Goal: Find specific fact: Find specific fact

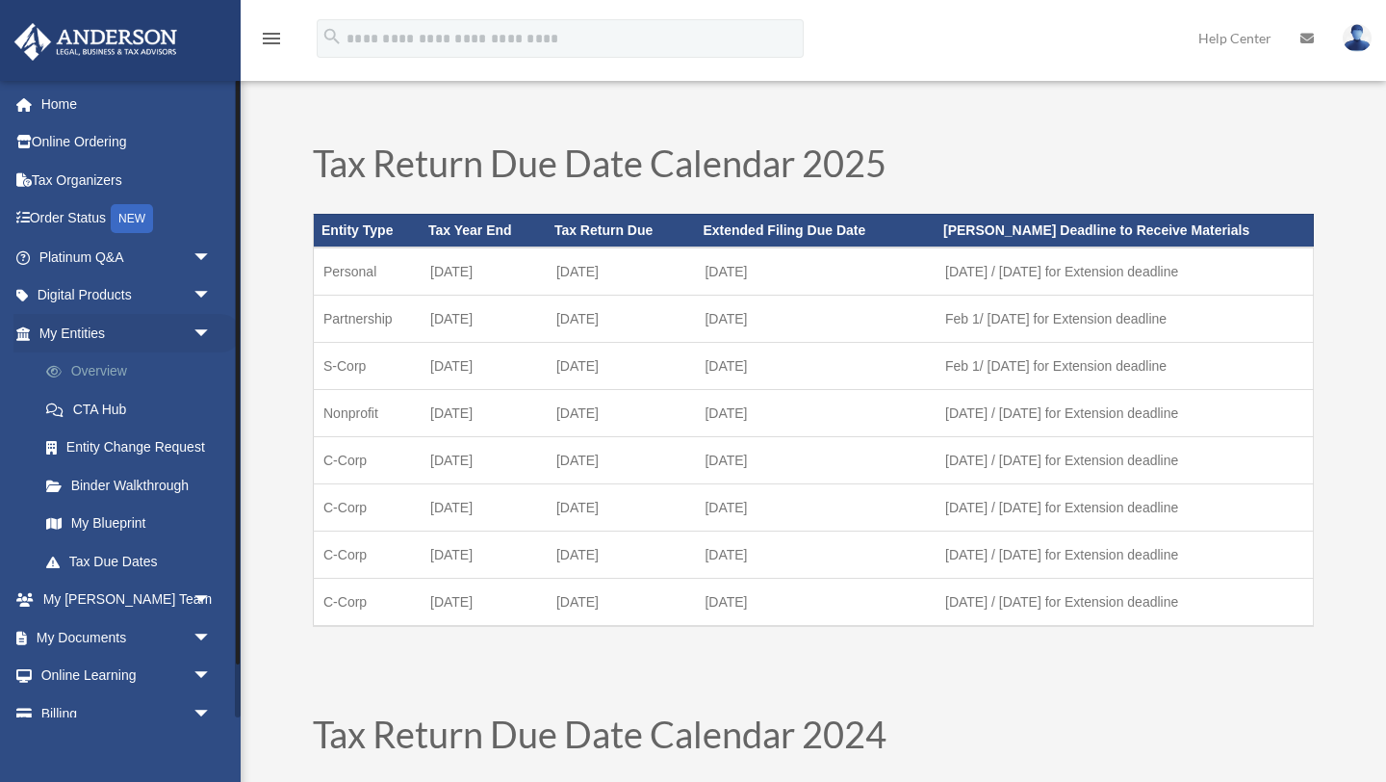
click at [120, 373] on link "Overview" at bounding box center [134, 371] width 214 height 39
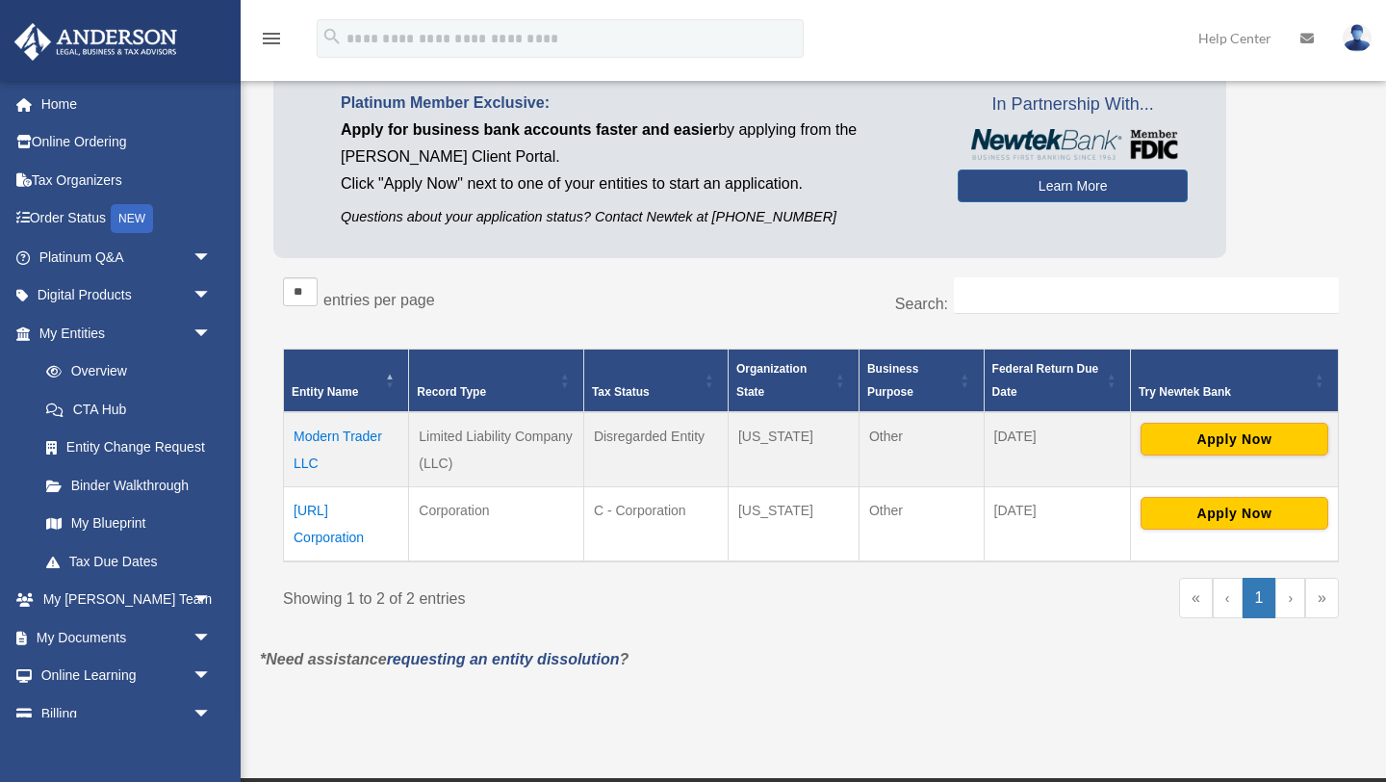
scroll to position [163, 0]
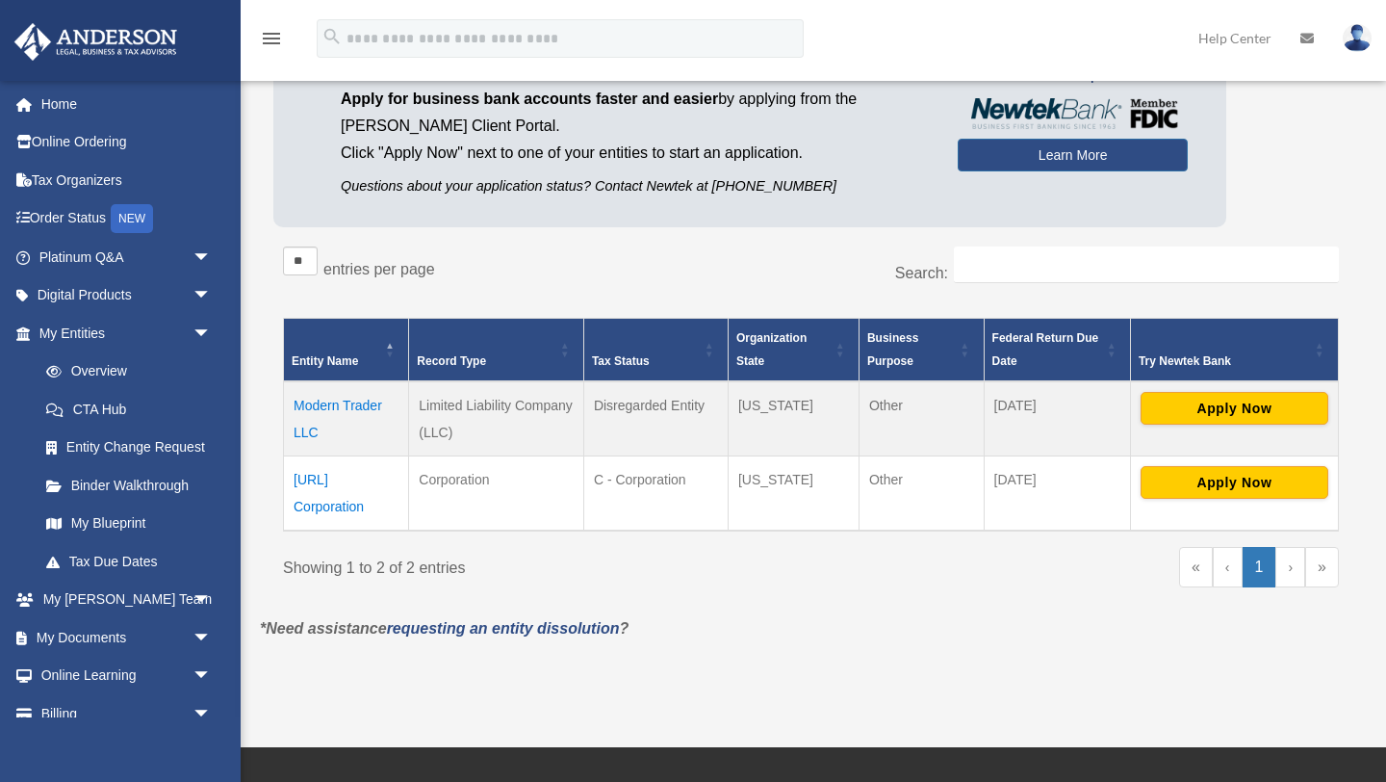
click at [334, 486] on td "[URL] Corporation" at bounding box center [346, 492] width 125 height 75
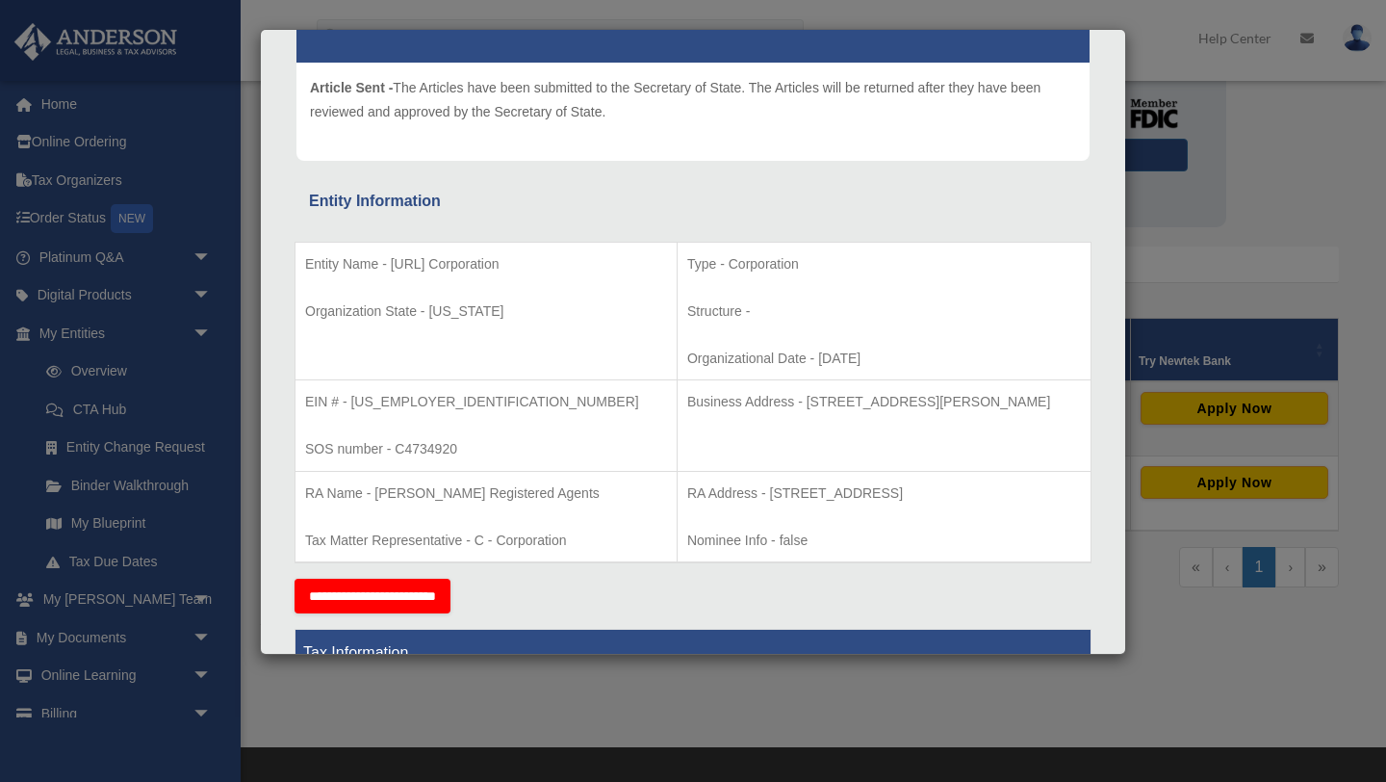
scroll to position [212, 0]
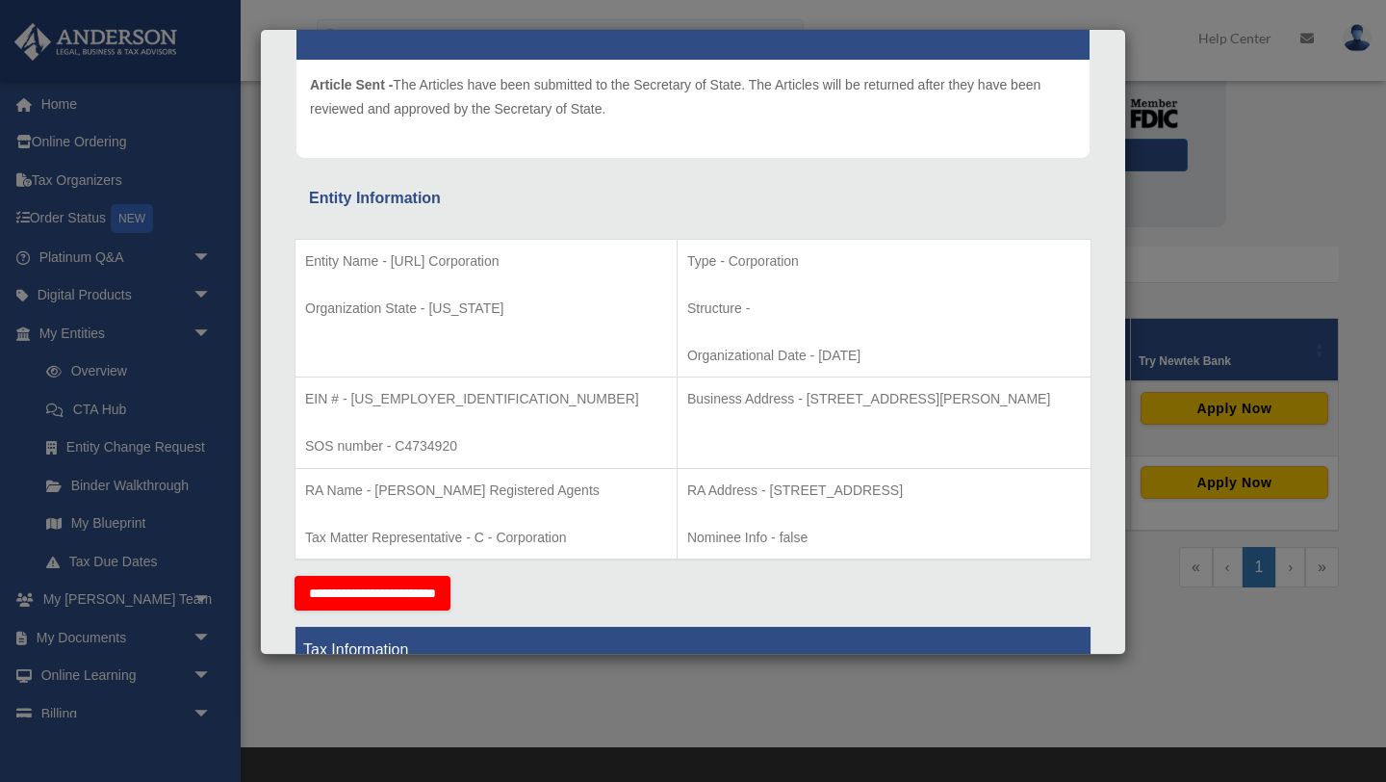
click at [358, 399] on p "EIN # - 86-3707846" at bounding box center [486, 399] width 362 height 24
copy p "86"
click at [400, 395] on p "EIN # - 86-3707846" at bounding box center [486, 399] width 362 height 24
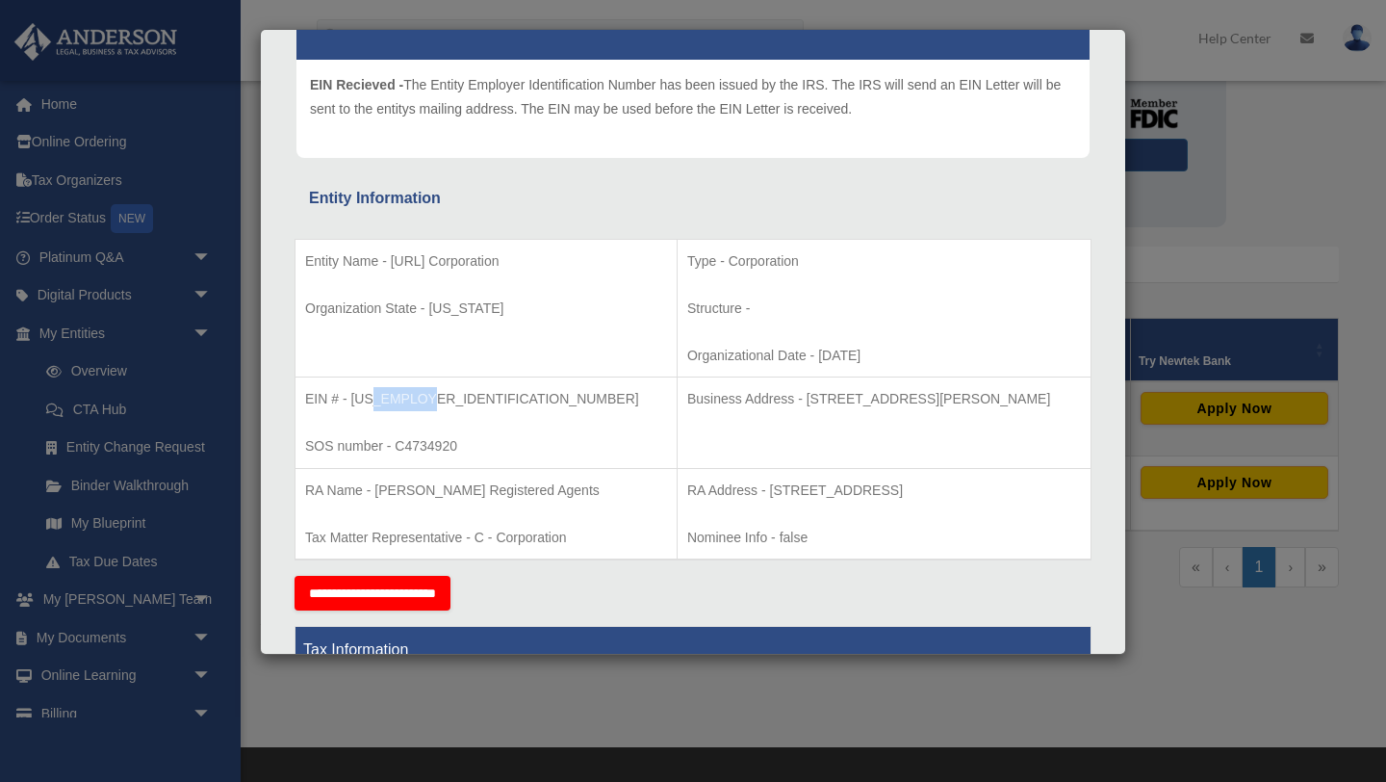
copy p "3707846"
click at [356, 398] on p "EIN # - 86-3707846" at bounding box center [486, 399] width 362 height 24
copy p "86"
click at [391, 405] on p "EIN # - 86-3707846" at bounding box center [486, 399] width 362 height 24
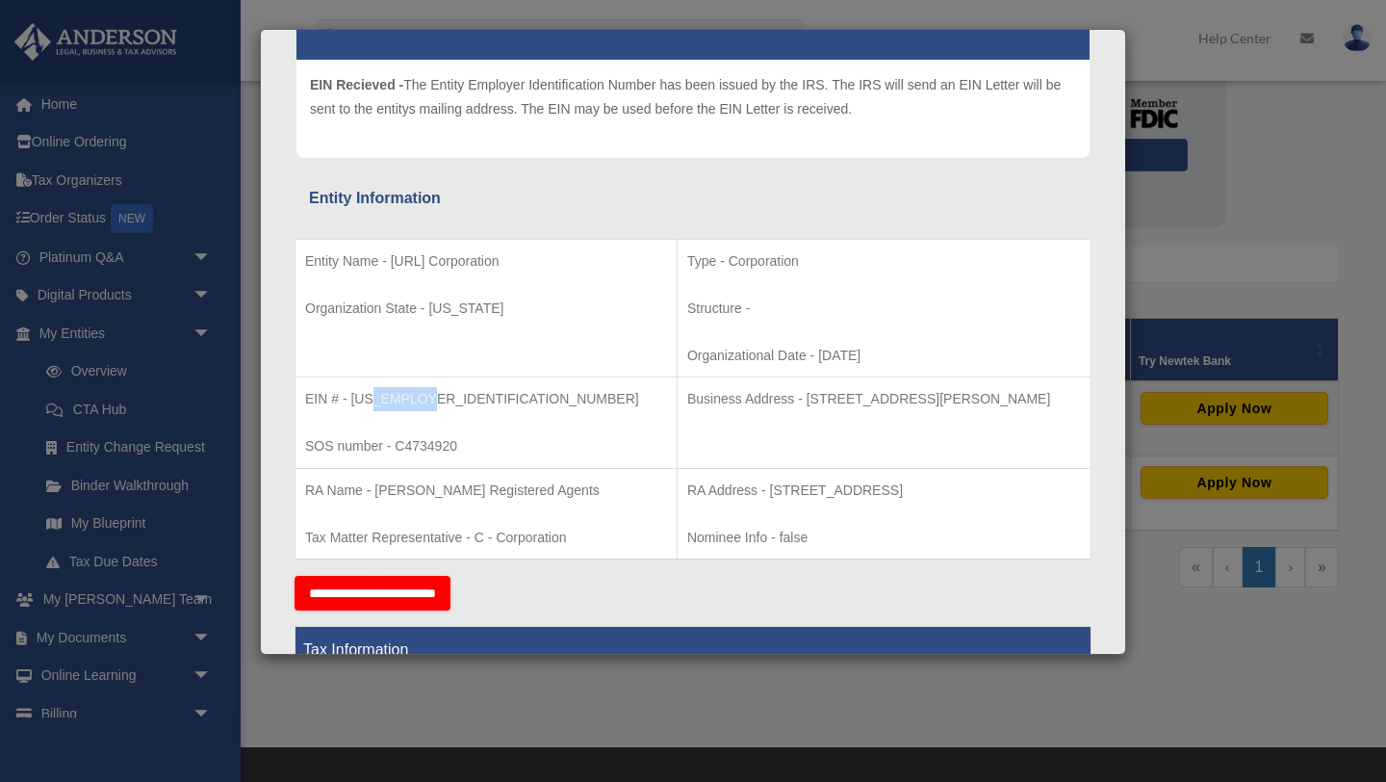
click at [391, 405] on p "EIN # - 86-3707846" at bounding box center [486, 399] width 362 height 24
copy p "3707846"
click at [357, 403] on p "EIN # - 86-3707846" at bounding box center [486, 399] width 362 height 24
copy p "86"
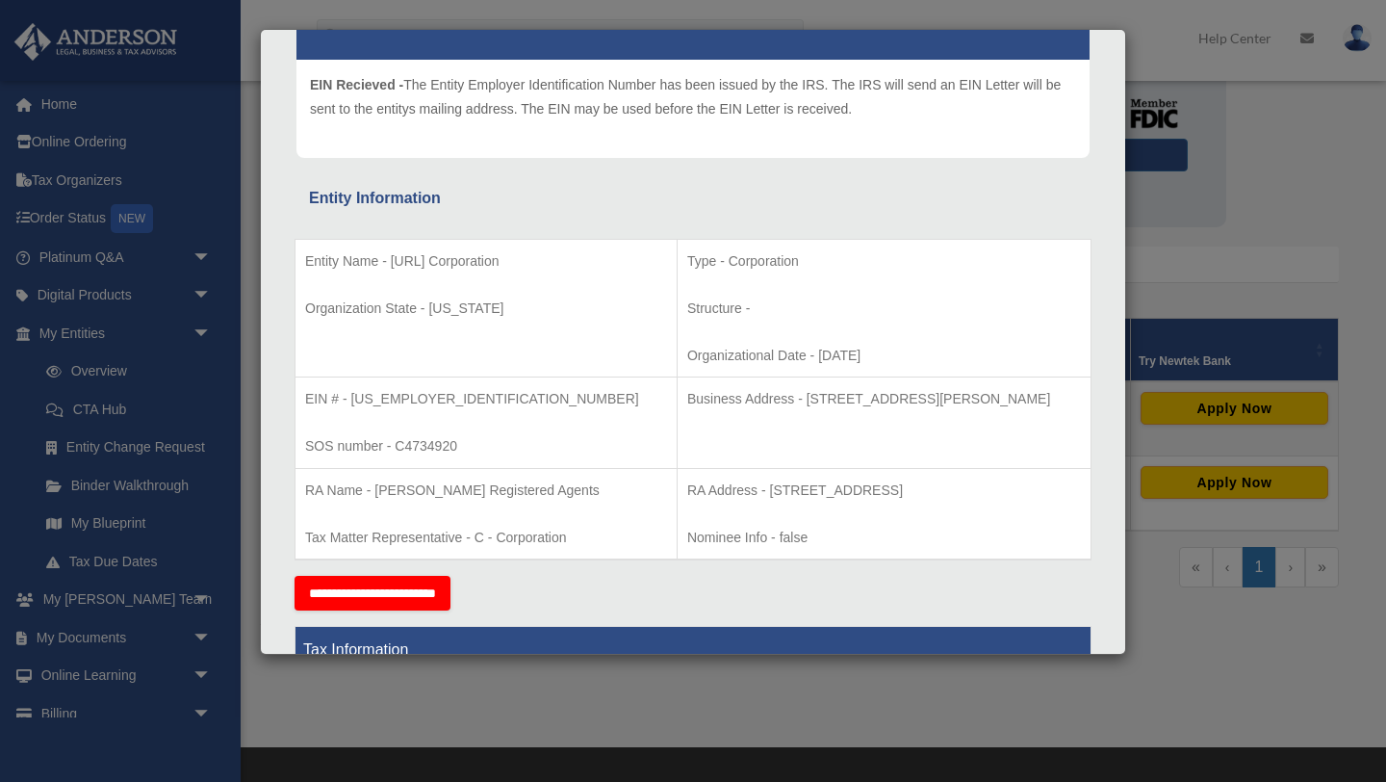
click at [394, 400] on p "EIN # - 86-3707846" at bounding box center [486, 399] width 362 height 24
copy p "3707846"
